Goal: Task Accomplishment & Management: Manage account settings

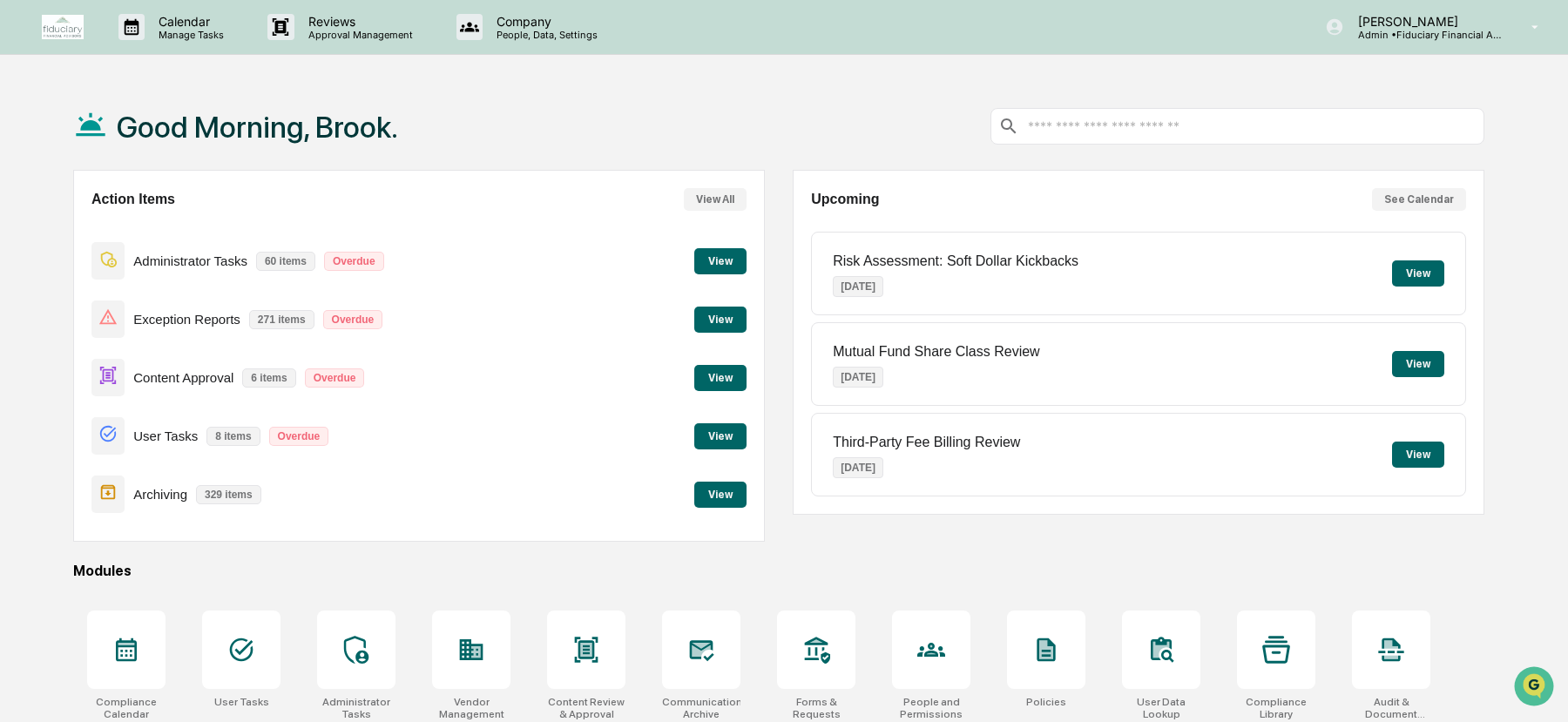
click at [719, 370] on button "View" at bounding box center [720, 378] width 52 height 27
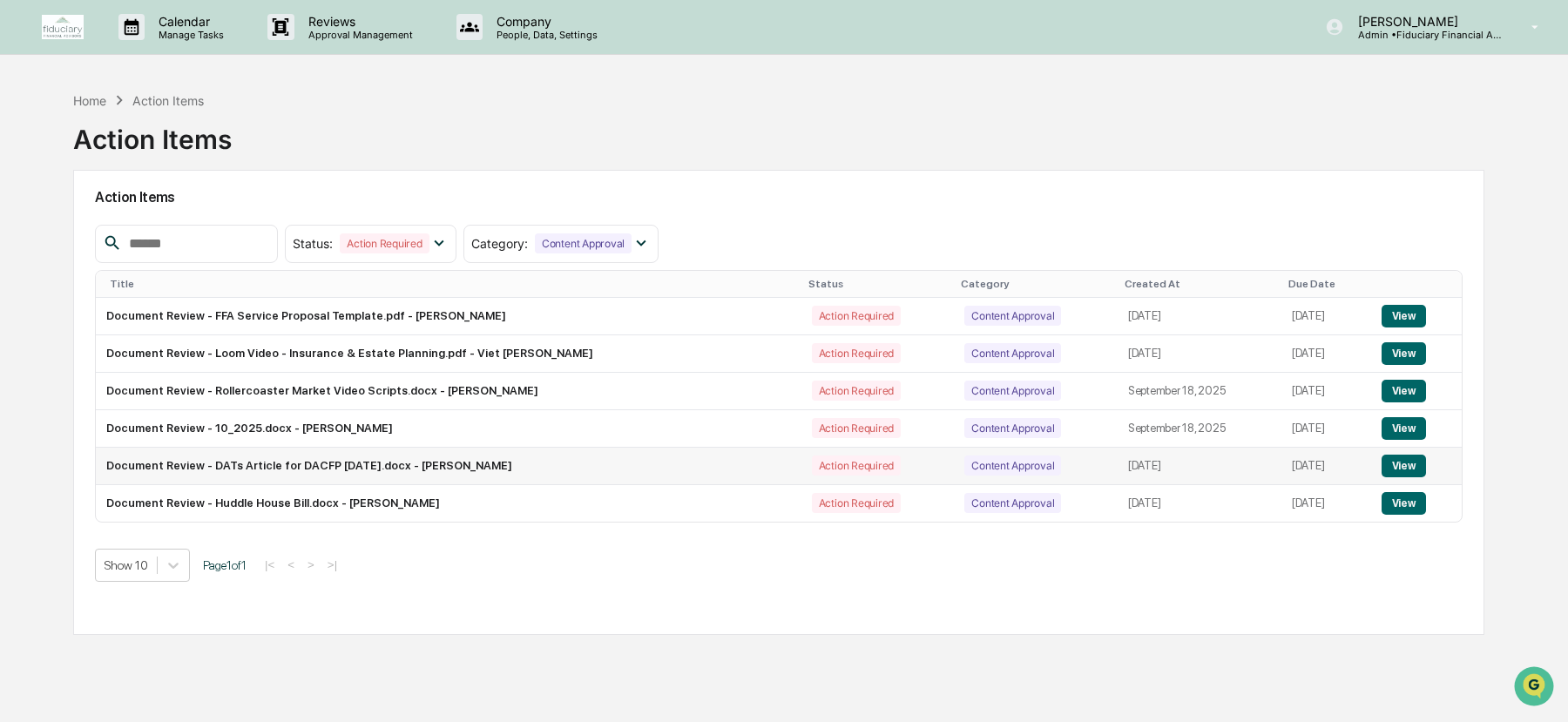
click at [1405, 466] on button "View" at bounding box center [1404, 466] width 45 height 23
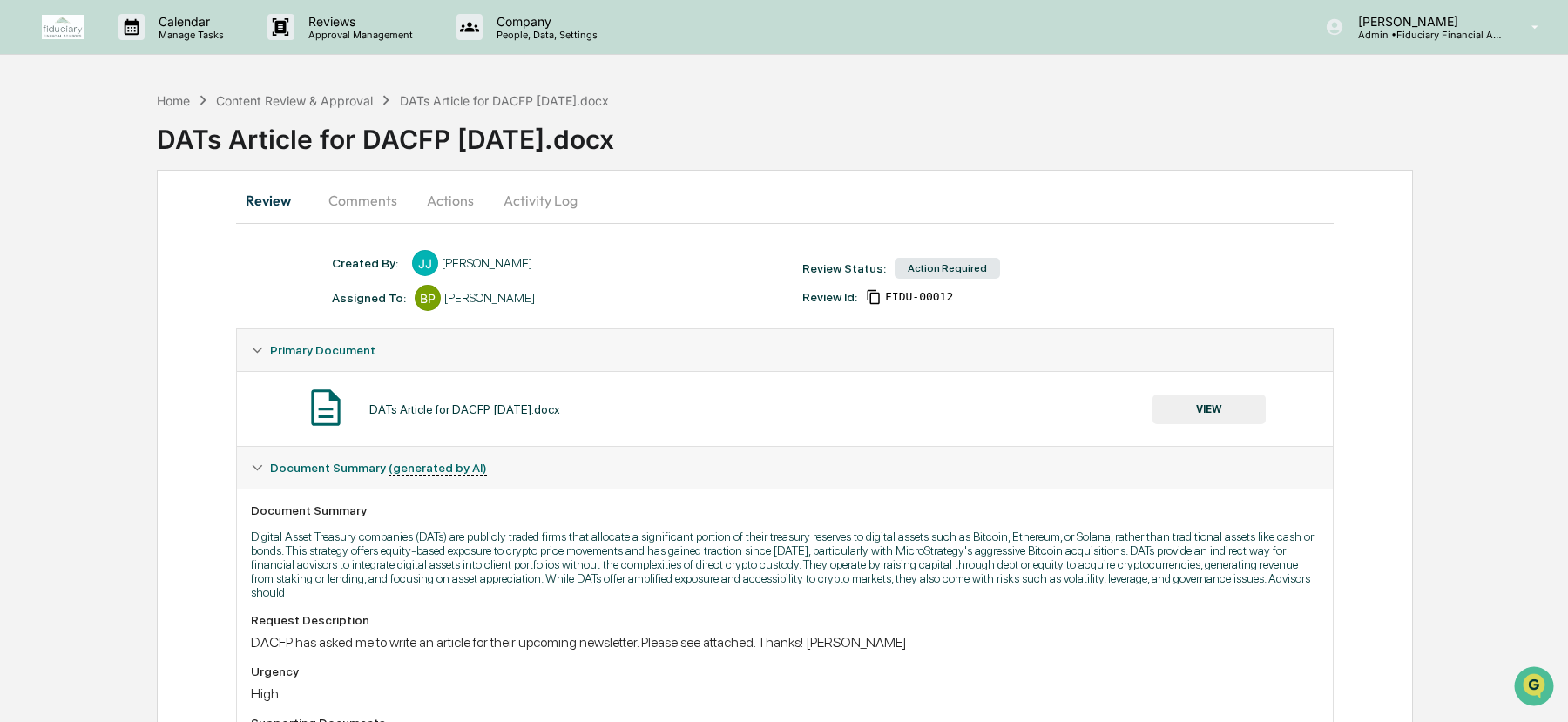
click at [1210, 405] on button "VIEW" at bounding box center [1209, 409] width 113 height 29
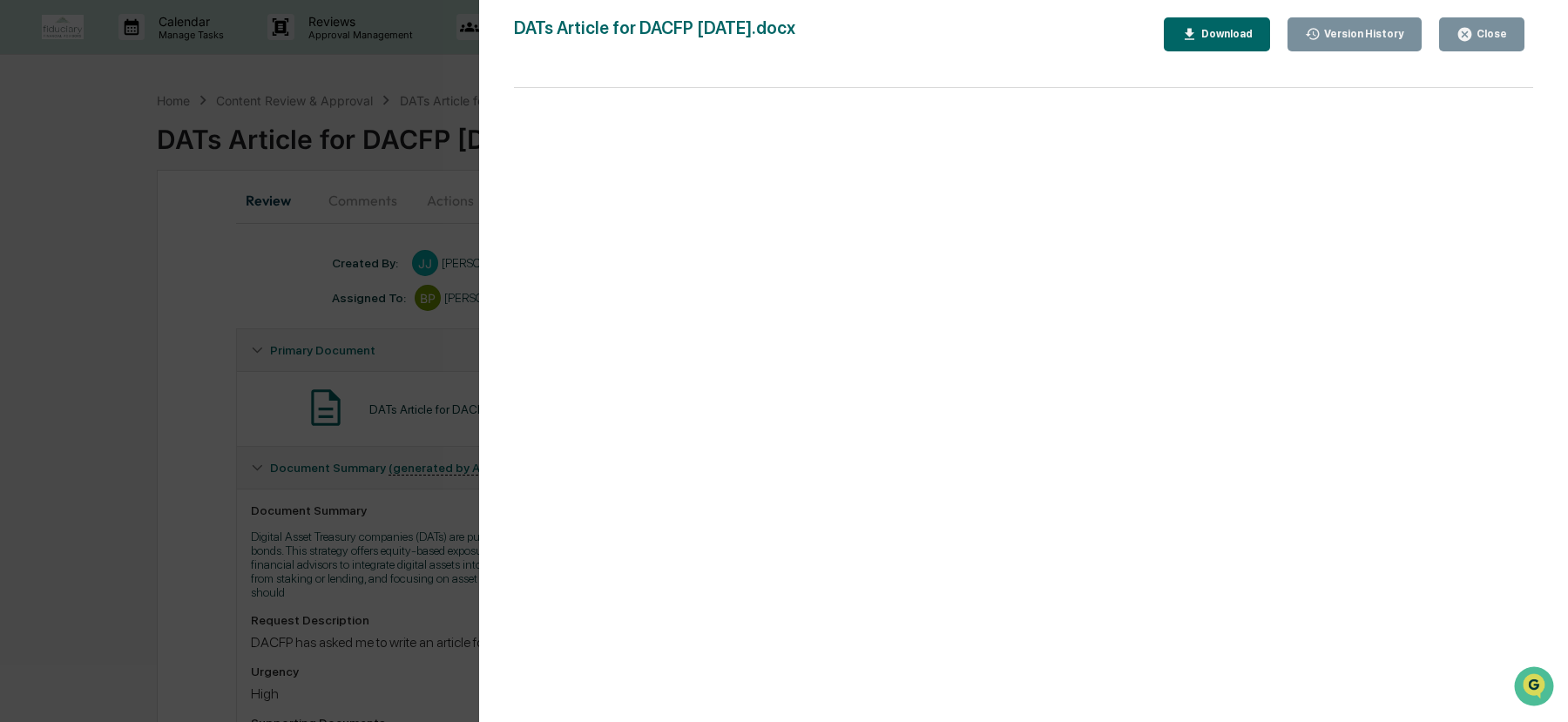
click at [1486, 27] on div "Close" at bounding box center [1482, 34] width 50 height 16
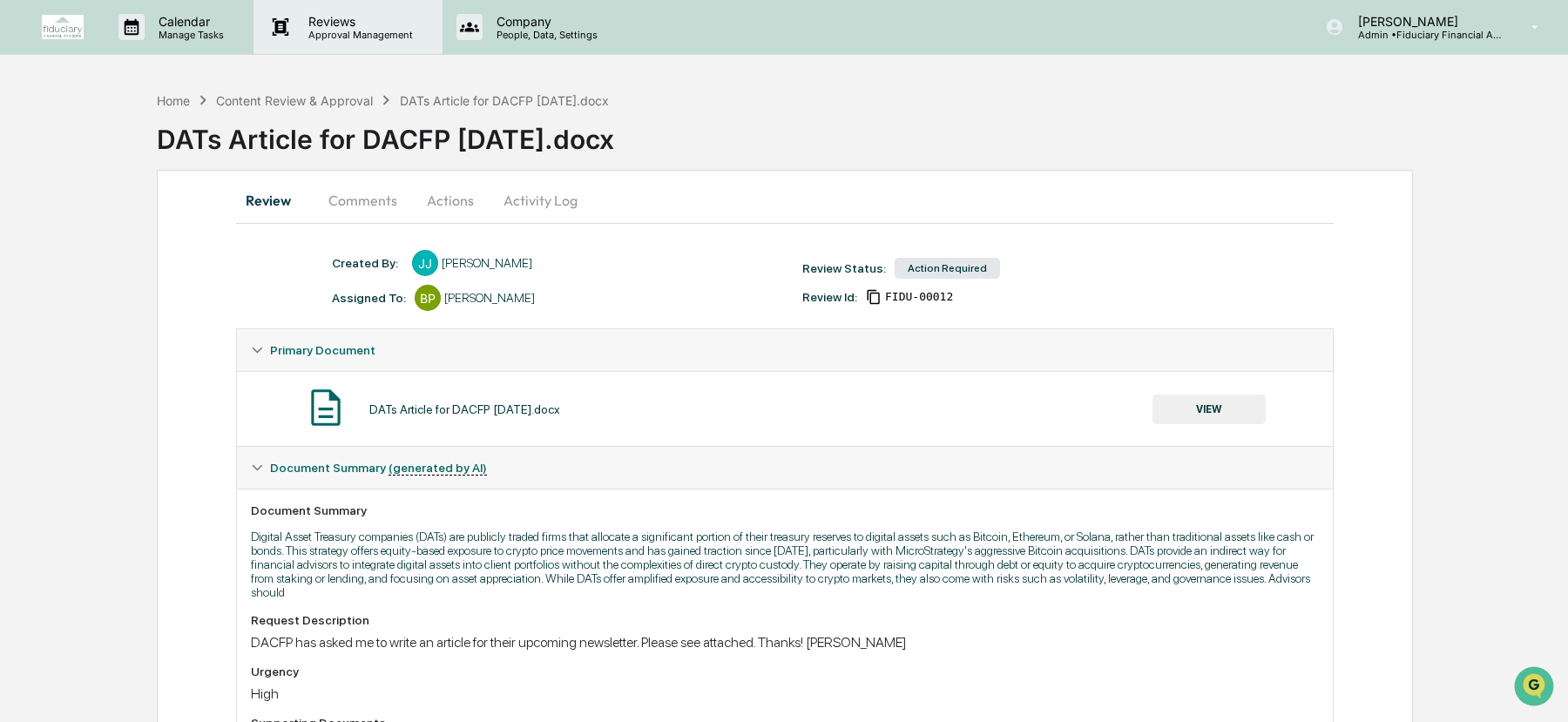
click at [353, 28] on p "Approval Management" at bounding box center [358, 34] width 127 height 12
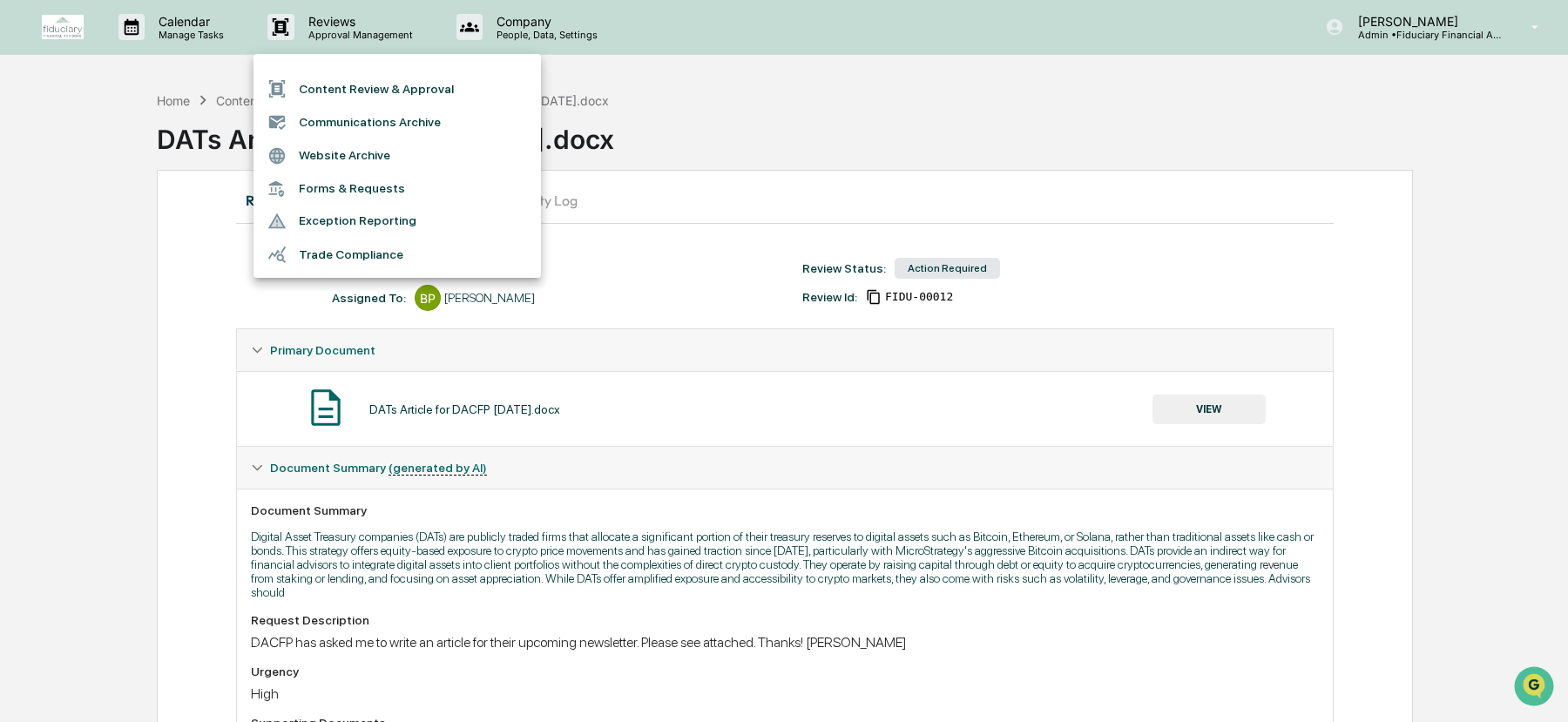
click at [64, 300] on div at bounding box center [784, 361] width 1568 height 722
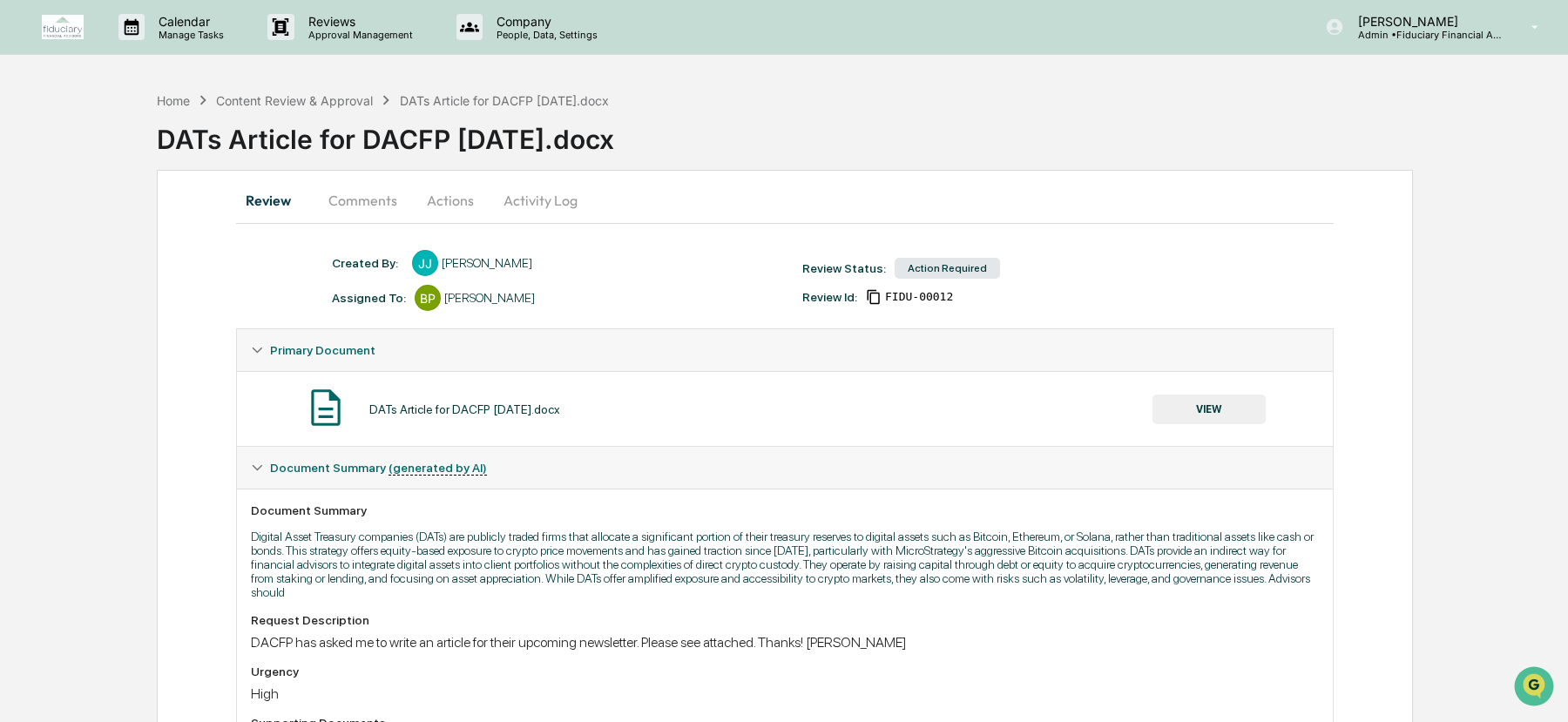
click at [71, 27] on img at bounding box center [63, 28] width 42 height 25
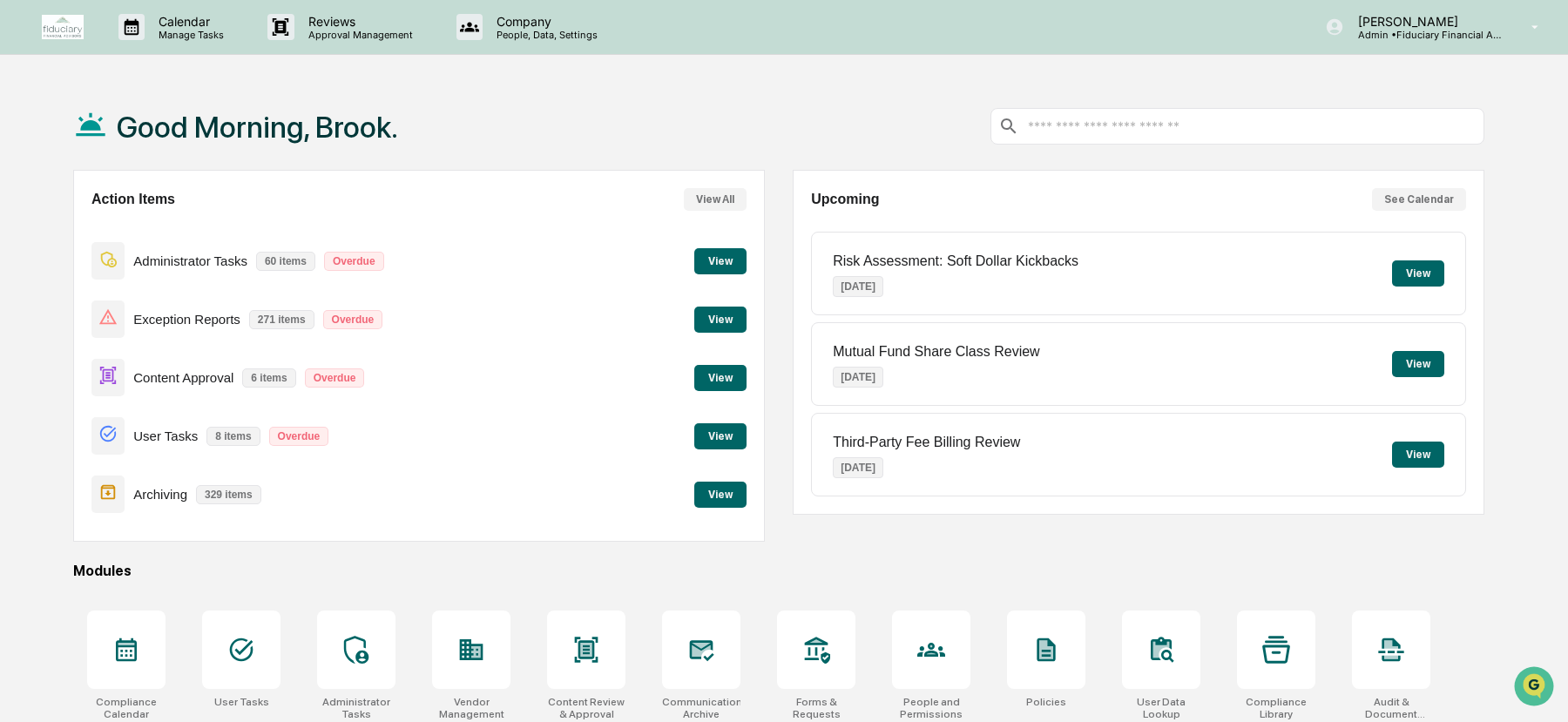
click at [716, 367] on button "View" at bounding box center [720, 378] width 52 height 27
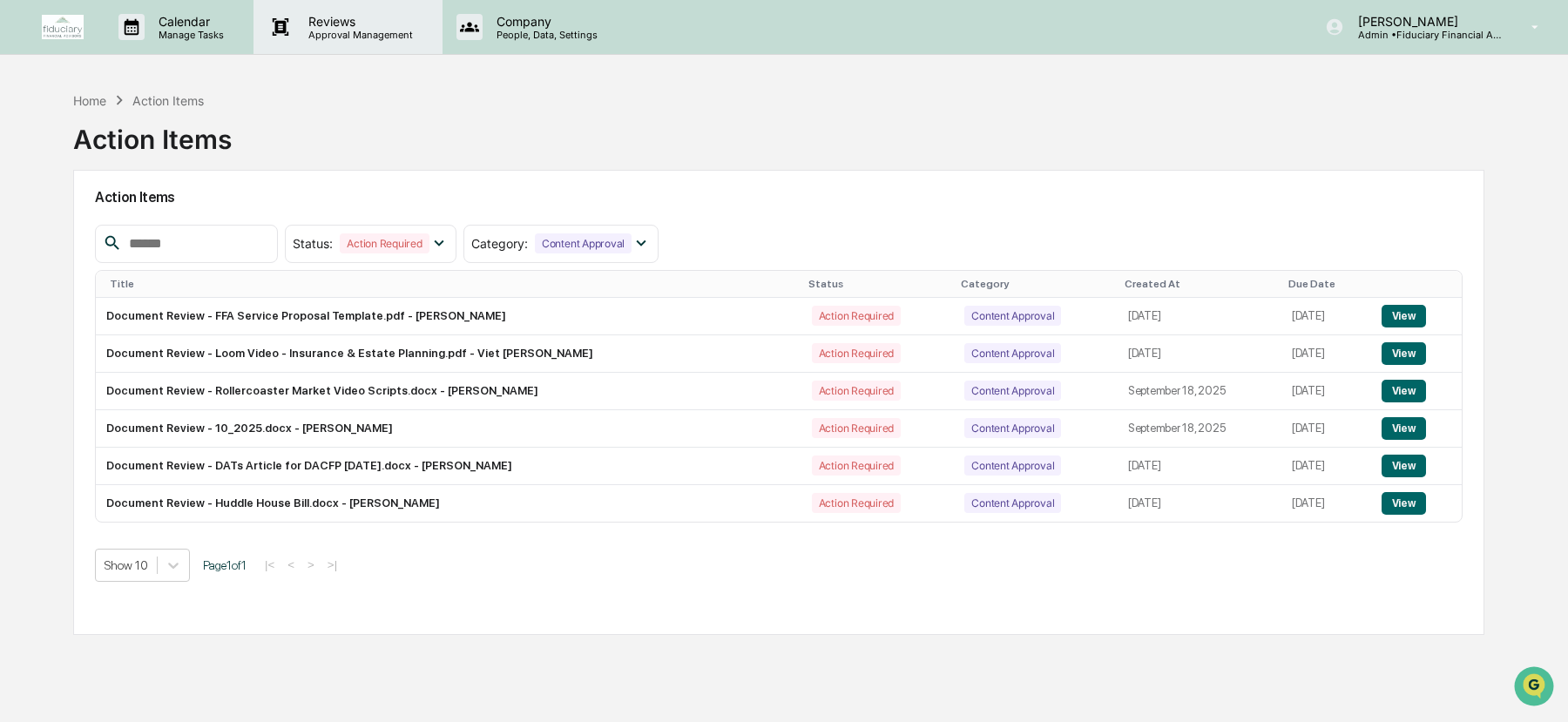
click at [355, 12] on div "Reviews Approval Management" at bounding box center [348, 27] width 188 height 54
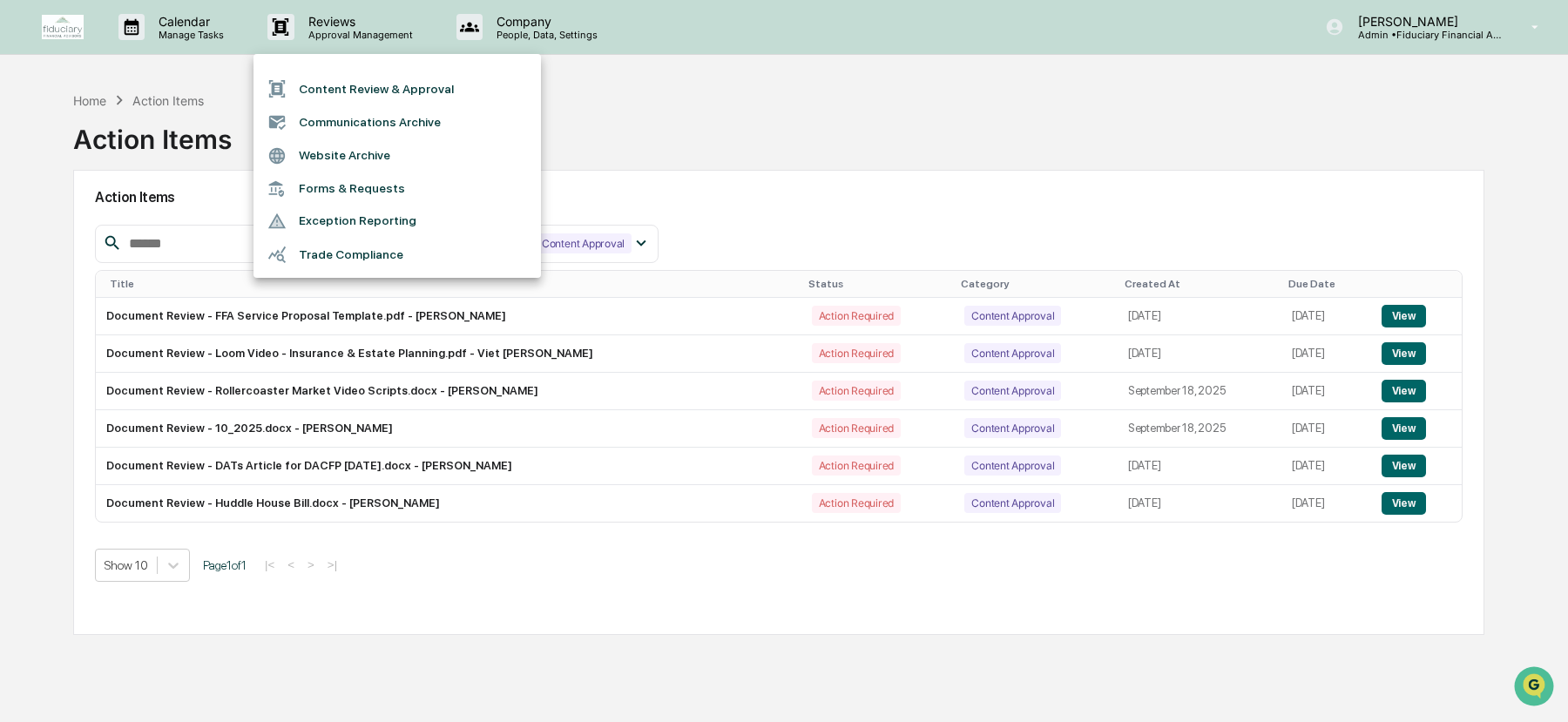
click at [391, 85] on li "Content Review & Approval" at bounding box center [397, 88] width 288 height 33
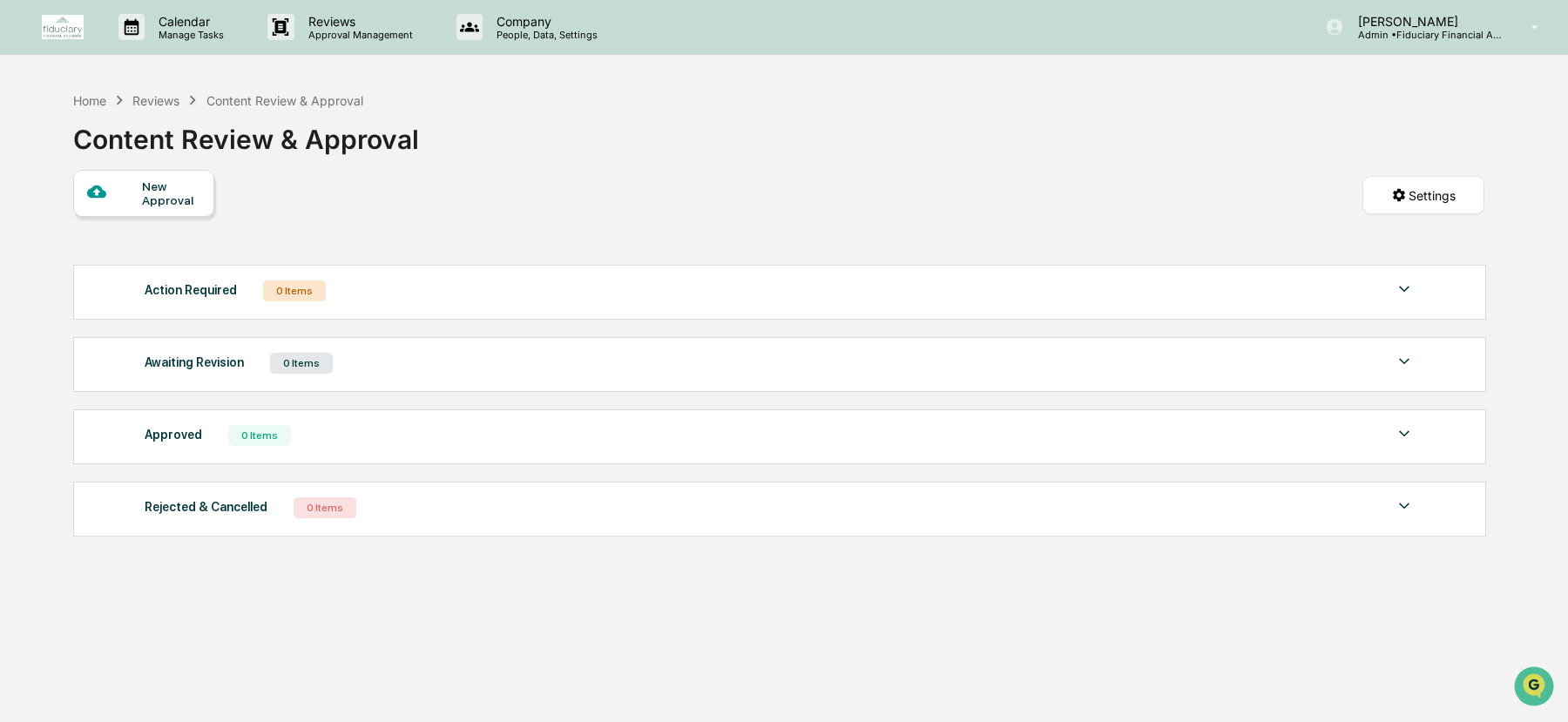
click at [145, 100] on div "Reviews" at bounding box center [156, 101] width 47 height 15
click at [89, 101] on div "Home" at bounding box center [89, 101] width 33 height 15
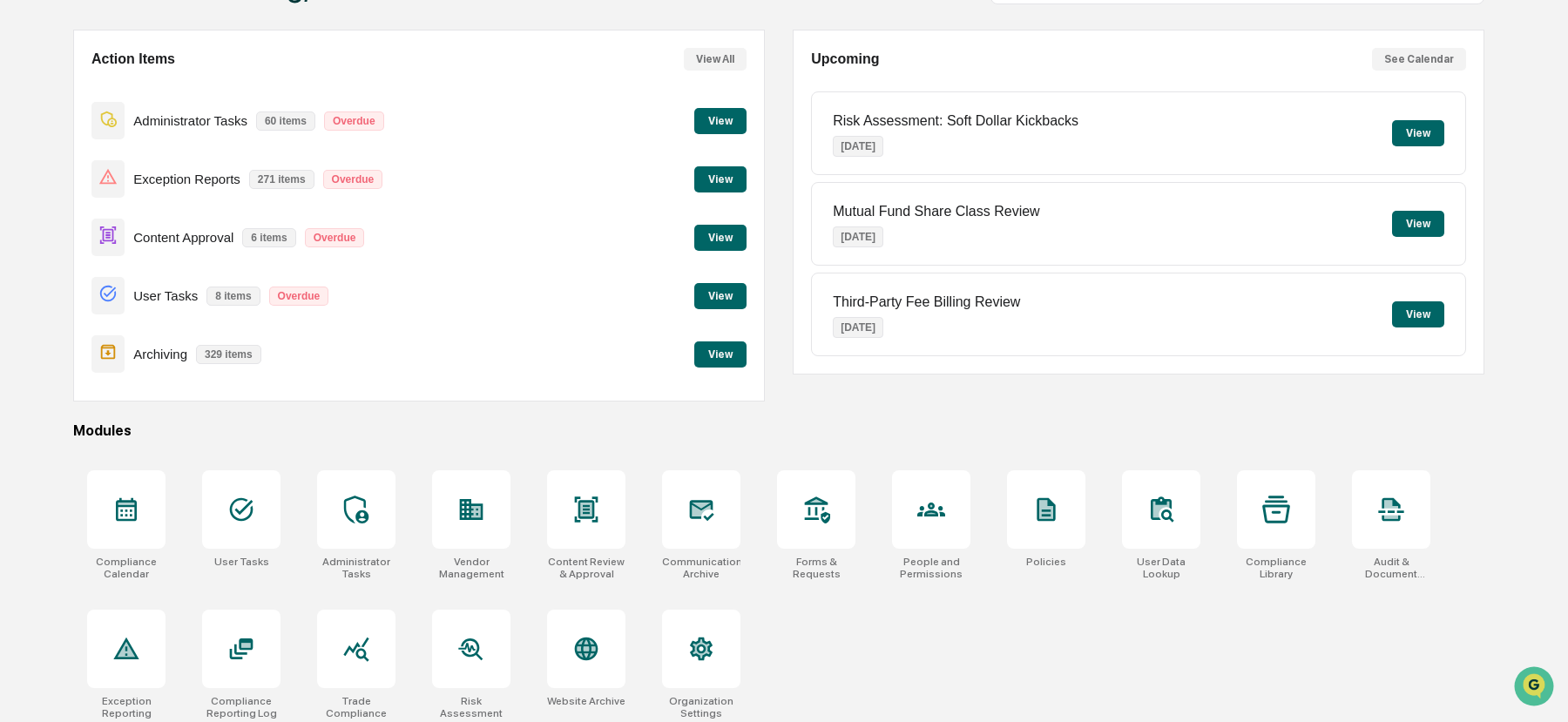
scroll to position [151, 0]
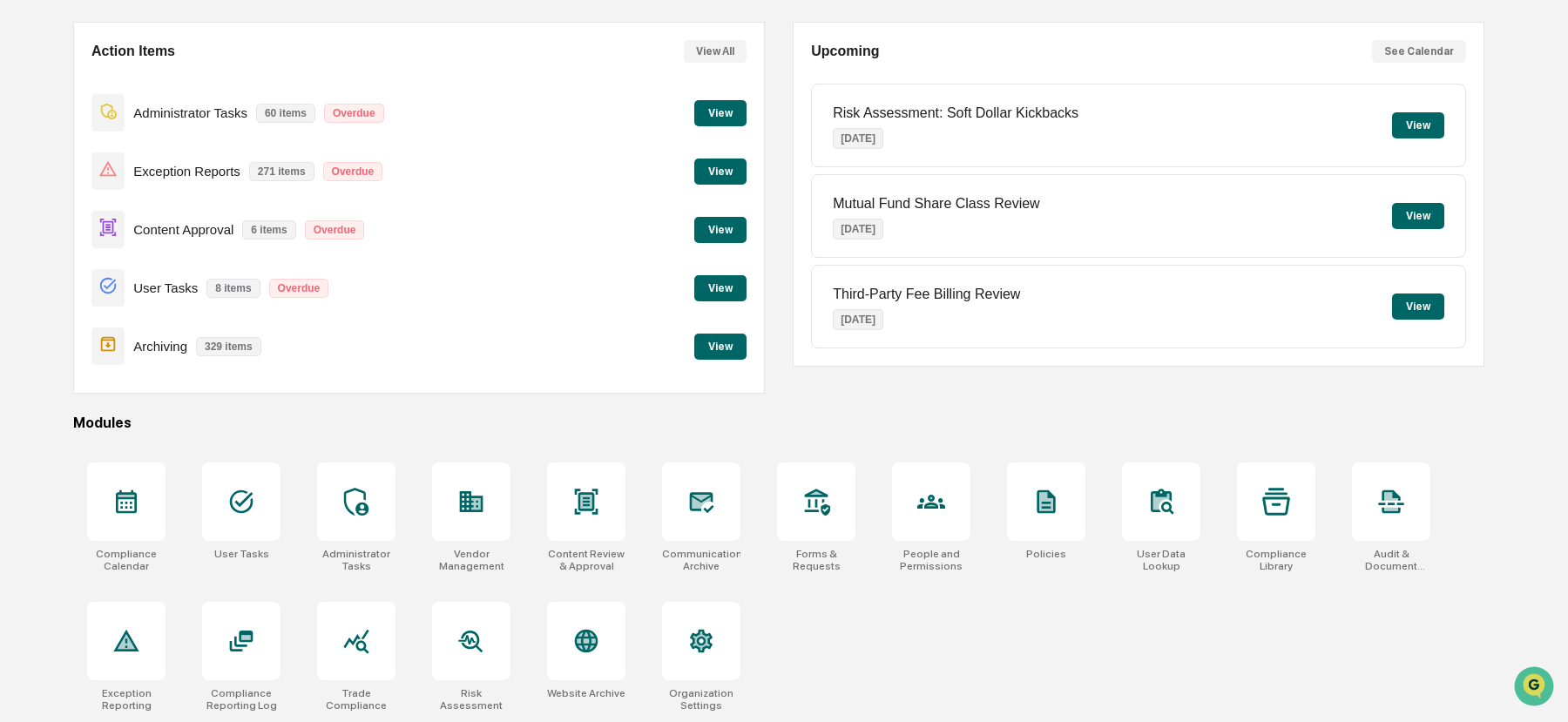
click at [731, 226] on button "View" at bounding box center [720, 230] width 52 height 27
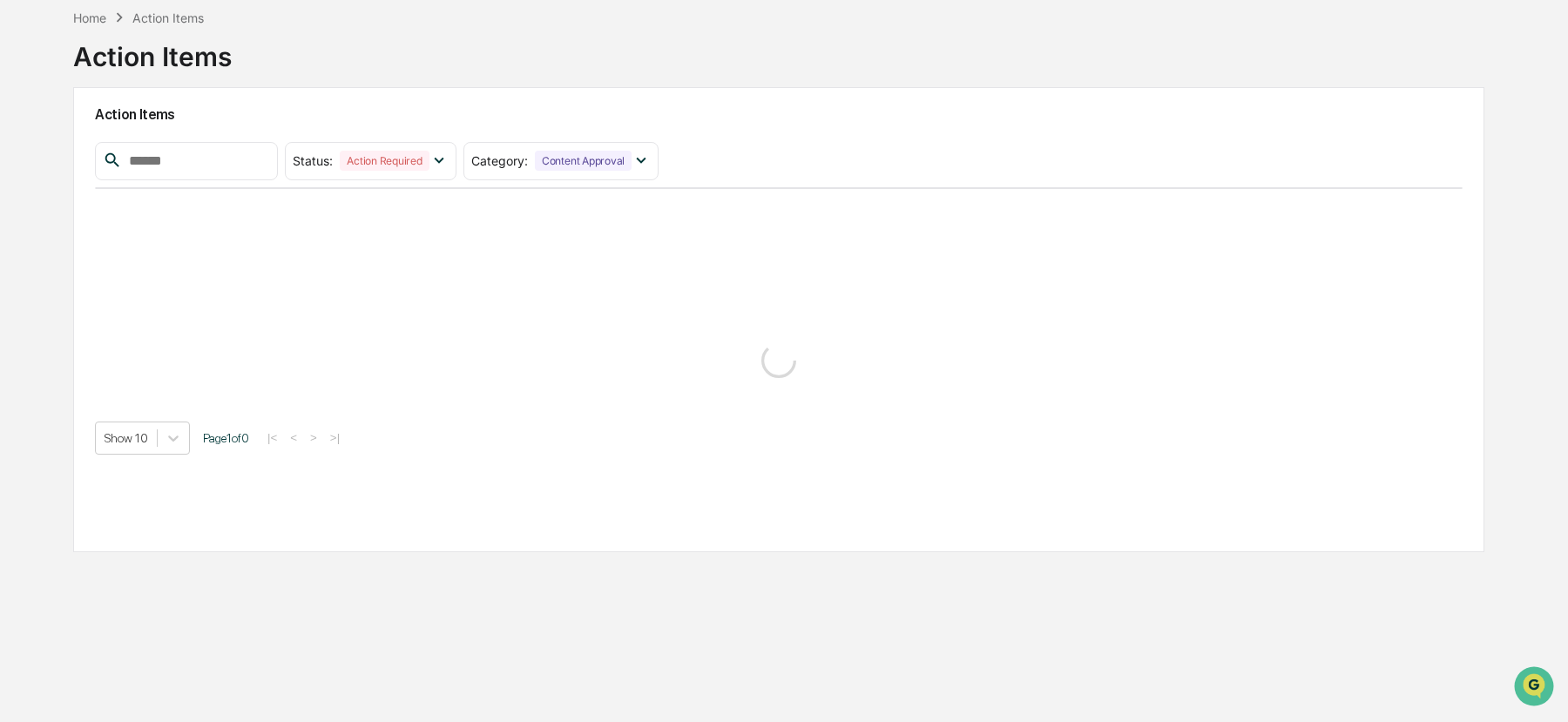
scroll to position [82, 0]
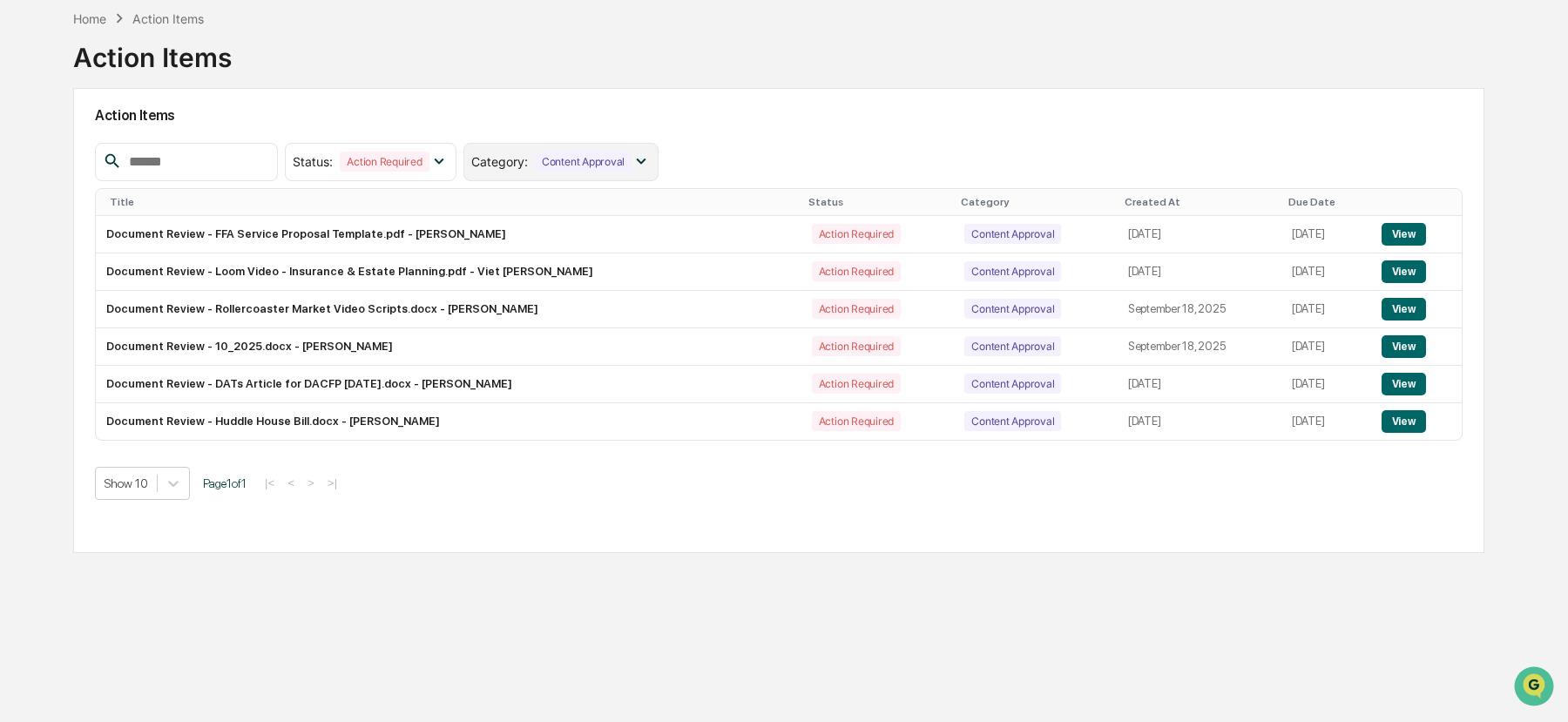
click at [603, 164] on div "Content Approval" at bounding box center [583, 162] width 97 height 20
click at [387, 163] on div "Action Required" at bounding box center [385, 162] width 89 height 20
click at [404, 582] on div "Home Action Items Action Items Action Items Status : Action Required Select/Des…" at bounding box center [779, 362] width 1464 height 722
